Goal: Subscribe to service/newsletter

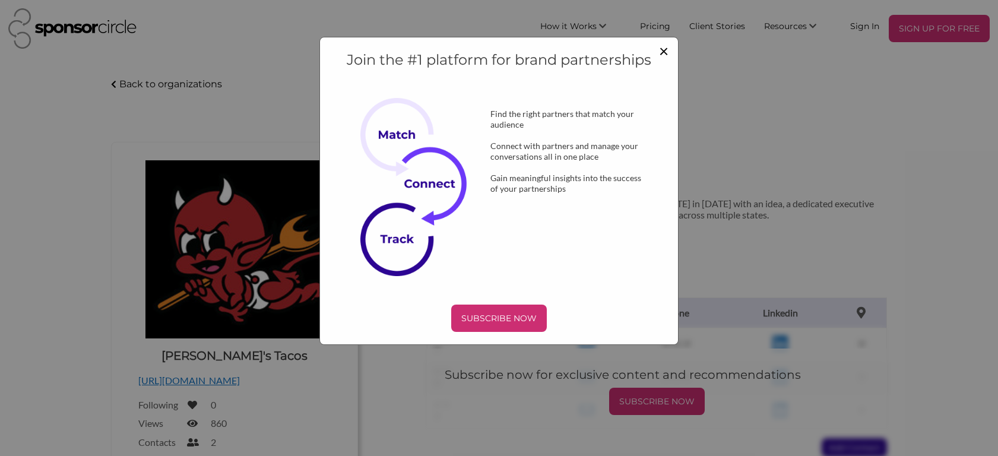
click at [668, 50] on span "×" at bounding box center [664, 50] width 10 height 20
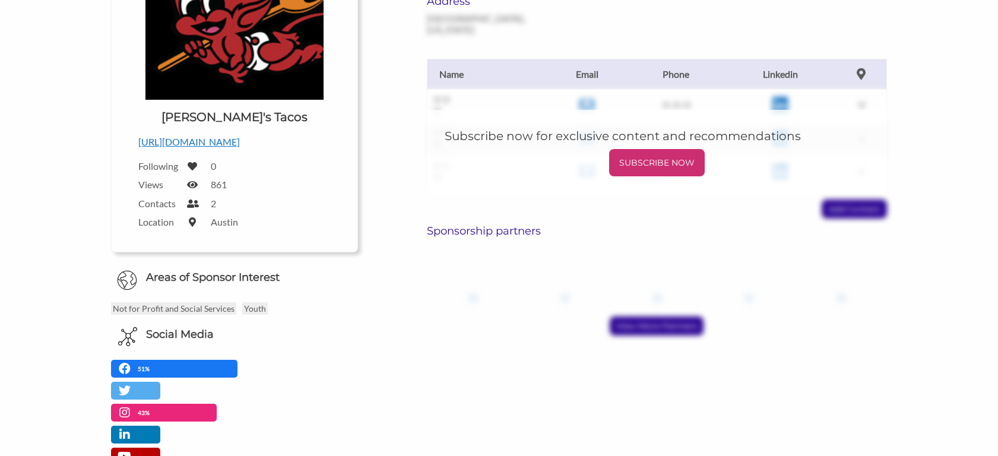
scroll to position [241, 0]
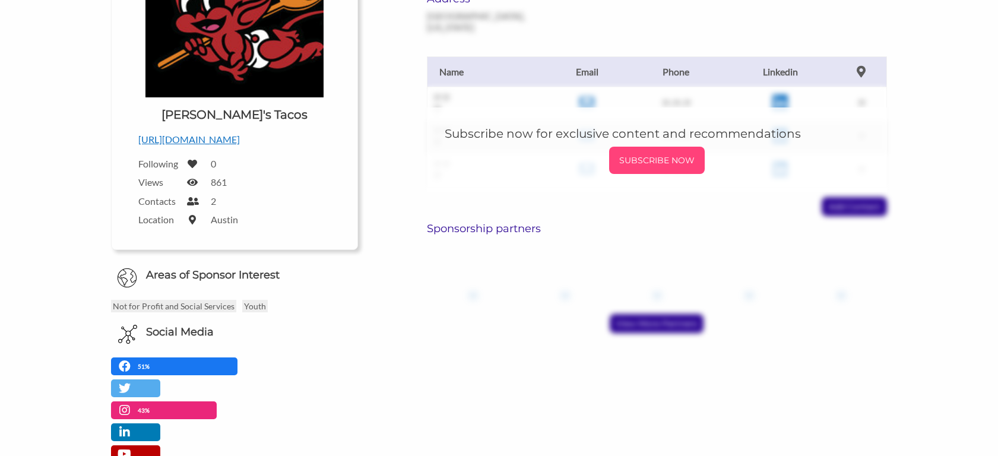
click at [652, 154] on p "SUBSCRIBE NOW" at bounding box center [657, 160] width 86 height 18
